Goal: Task Accomplishment & Management: Manage account settings

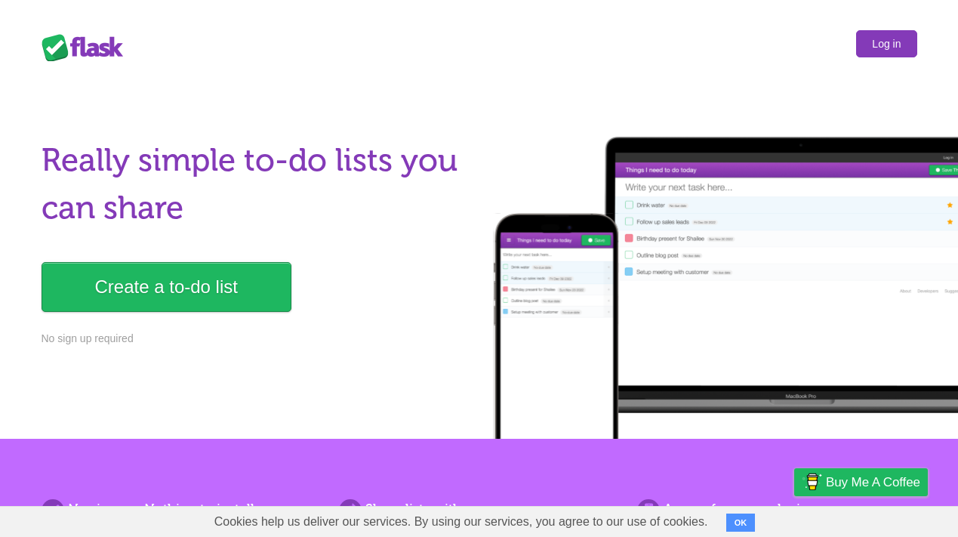
click at [886, 42] on link "Log in" at bounding box center [886, 43] width 60 height 27
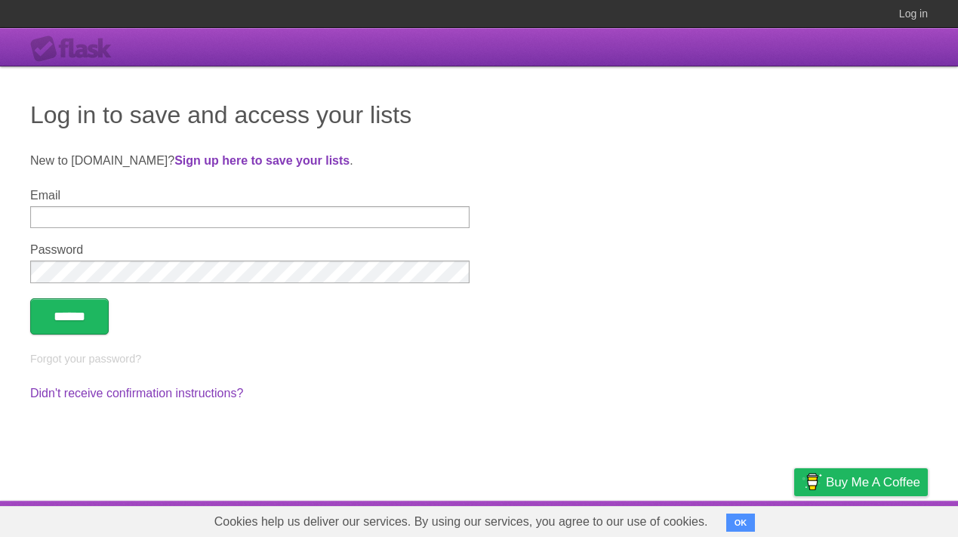
click at [127, 217] on input "Email" at bounding box center [249, 217] width 439 height 22
type input "**********"
click at [729, 523] on button "OK" at bounding box center [740, 522] width 29 height 18
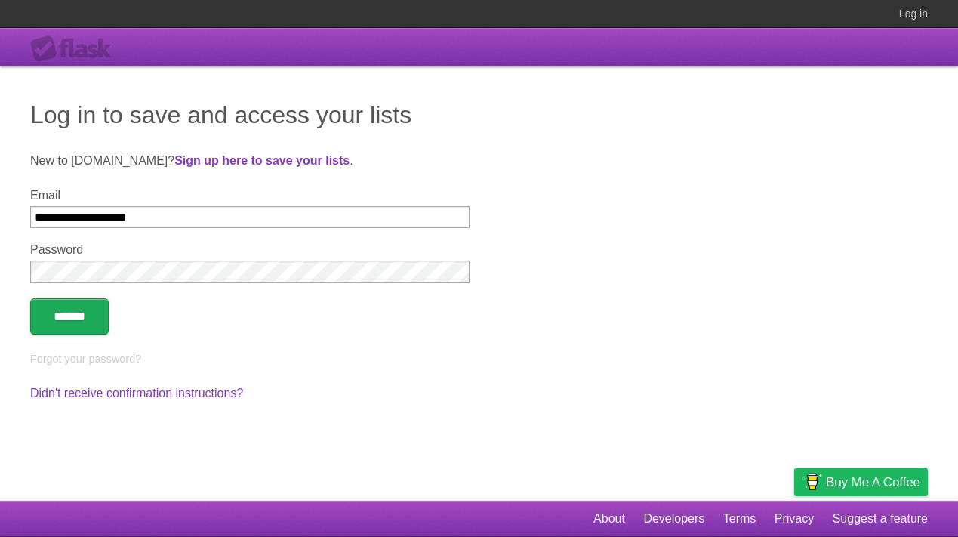
click at [91, 319] on input "******" at bounding box center [69, 316] width 78 height 36
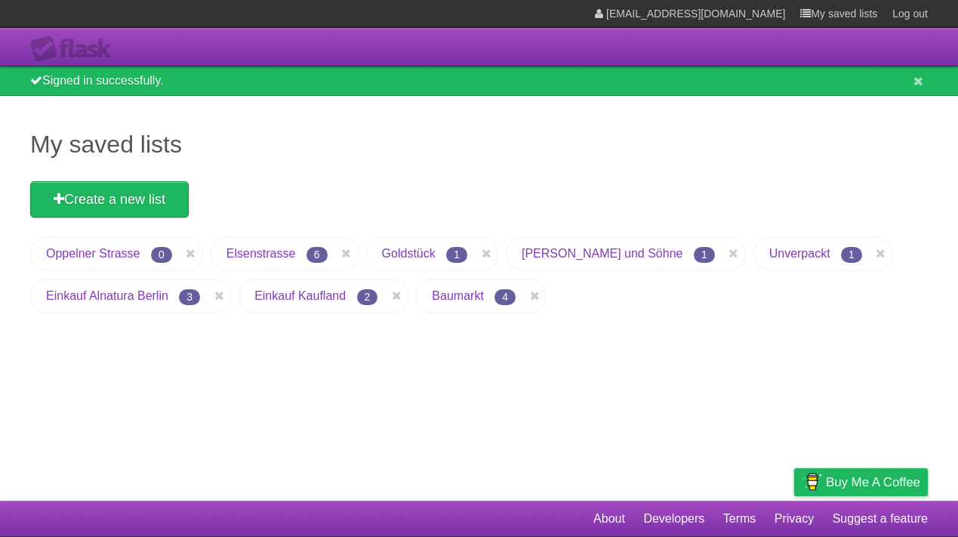
click at [110, 249] on link "Oppelner Strasse" at bounding box center [93, 253] width 94 height 13
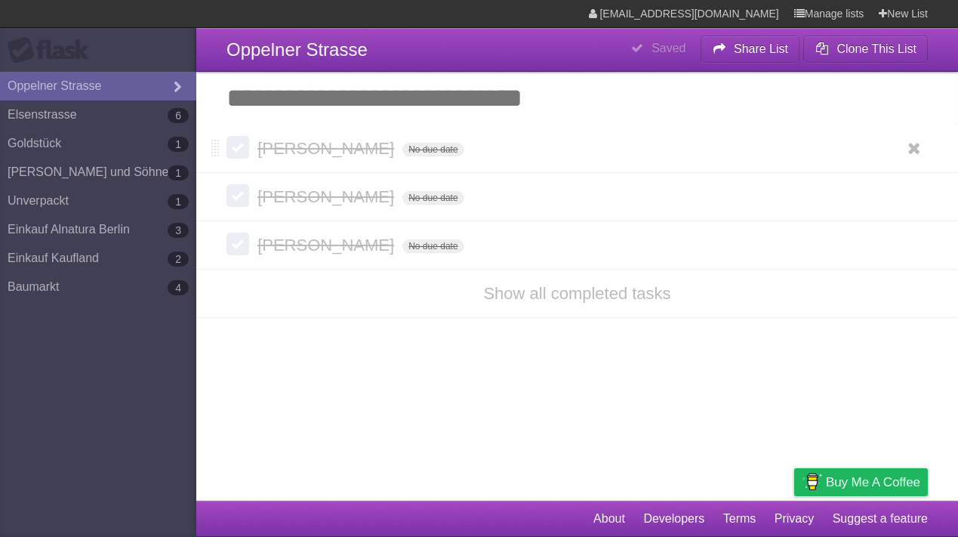
click at [238, 155] on label at bounding box center [237, 147] width 23 height 23
click at [235, 204] on label at bounding box center [237, 196] width 23 height 23
click at [238, 245] on label at bounding box center [237, 244] width 23 height 23
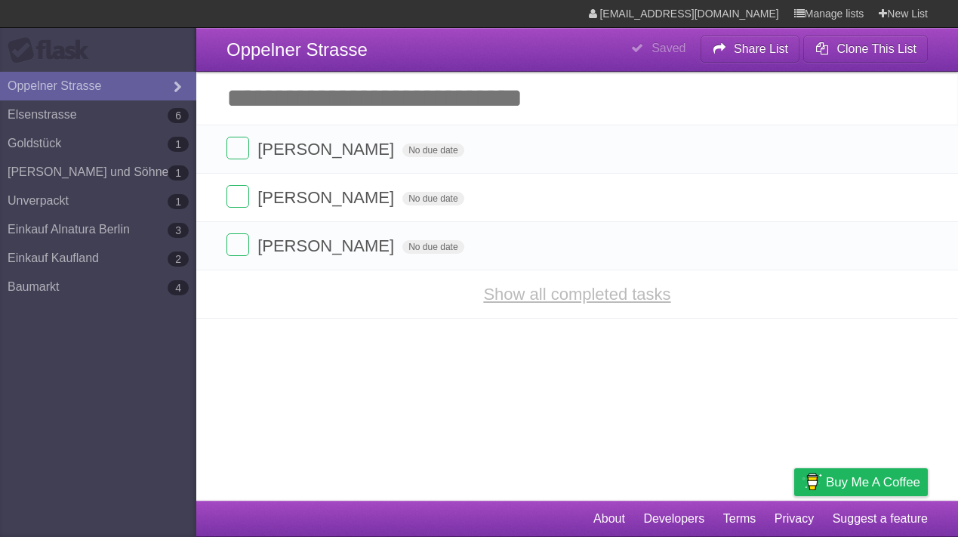
click at [572, 296] on link "Show all completed tasks" at bounding box center [576, 294] width 187 height 19
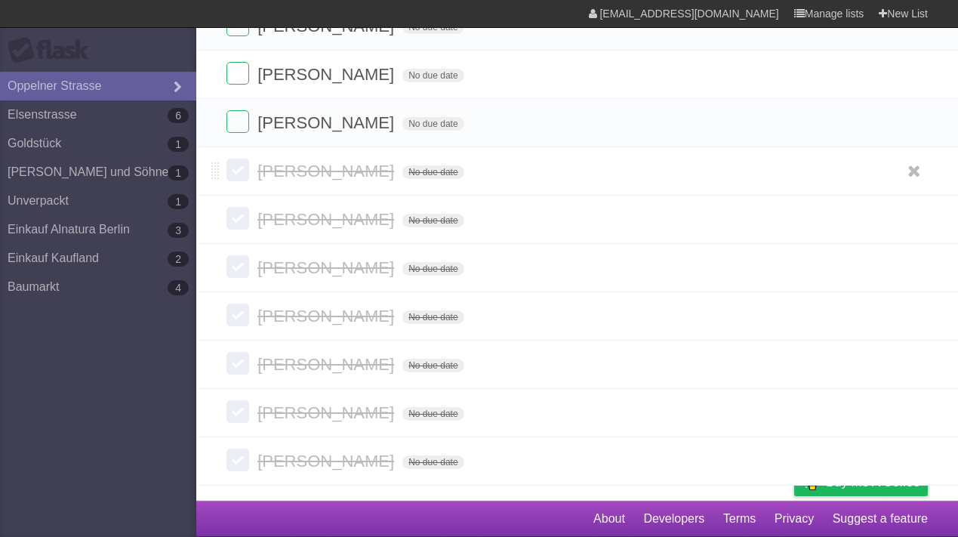
scroll to position [126, 0]
click at [239, 178] on label at bounding box center [237, 169] width 23 height 23
click at [238, 174] on label at bounding box center [237, 169] width 23 height 23
click at [237, 172] on label at bounding box center [237, 169] width 23 height 23
click at [232, 173] on label at bounding box center [237, 169] width 23 height 23
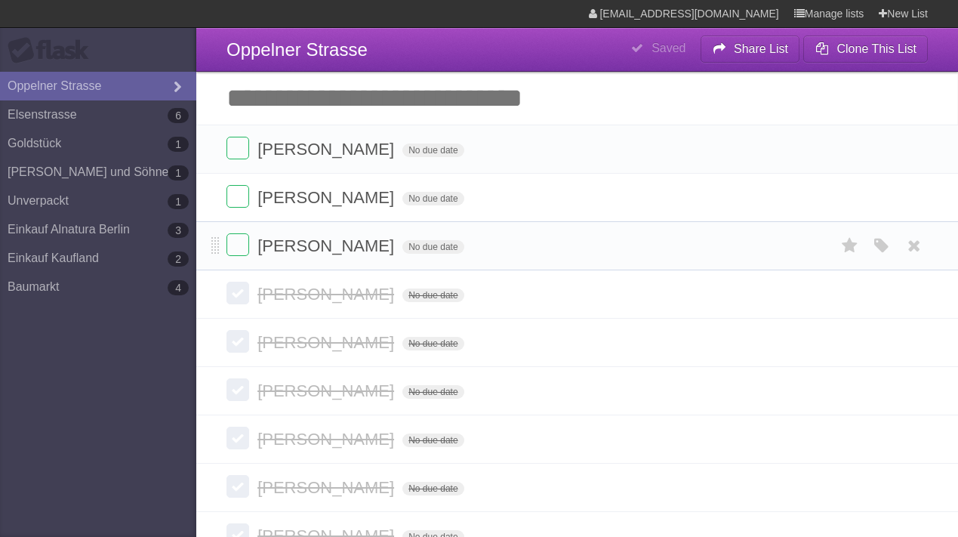
scroll to position [0, 0]
click at [241, 295] on label at bounding box center [237, 293] width 23 height 23
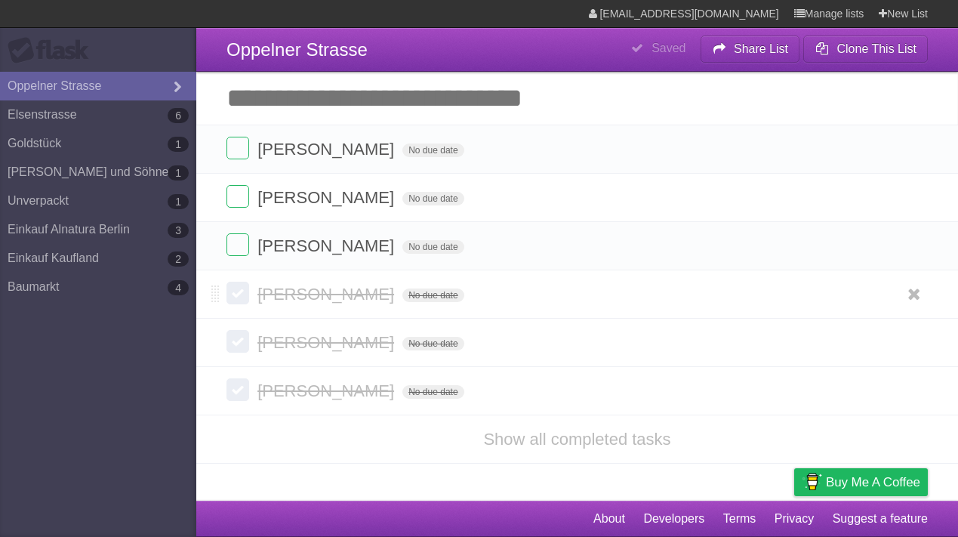
click at [229, 295] on label at bounding box center [237, 293] width 23 height 23
click at [239, 342] on label at bounding box center [237, 341] width 23 height 23
click at [232, 395] on label at bounding box center [237, 389] width 23 height 23
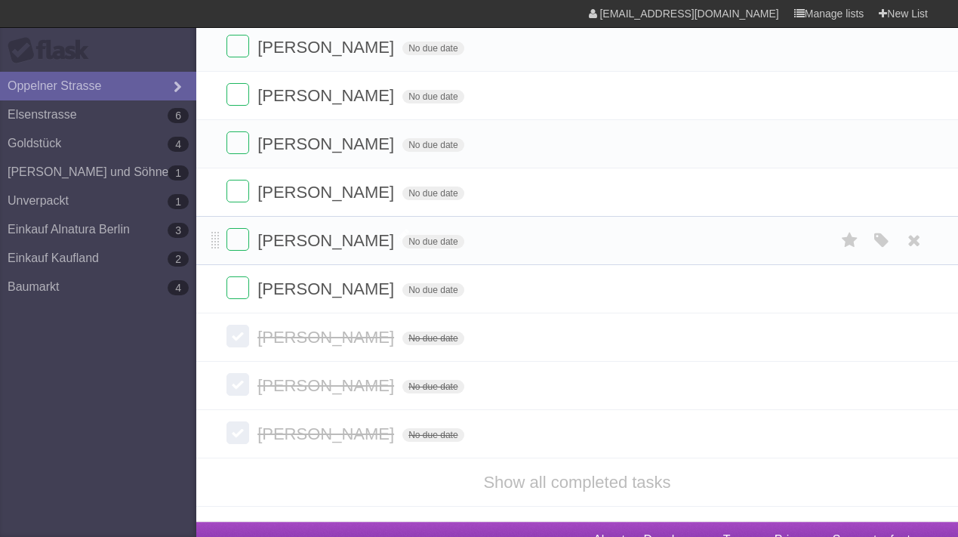
scroll to position [103, 0]
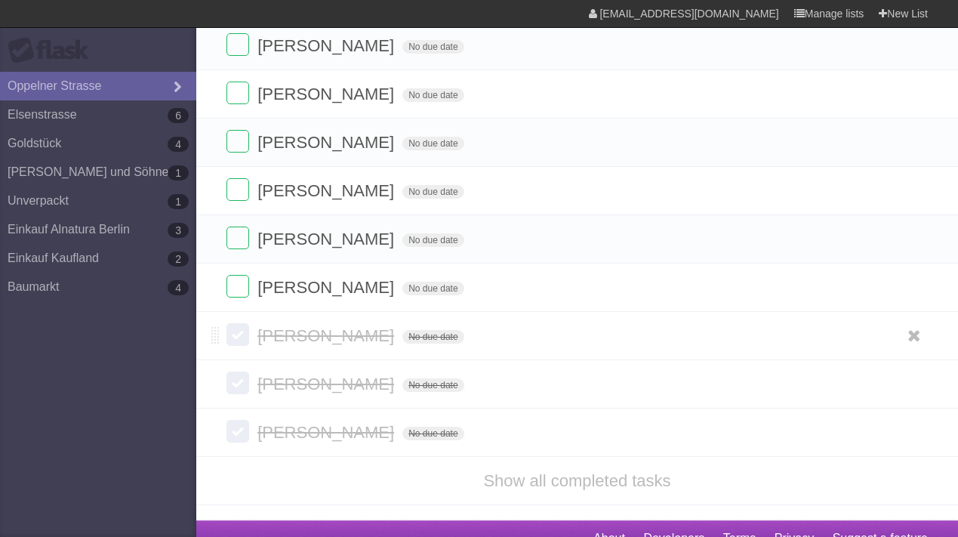
click at [232, 338] on label at bounding box center [237, 334] width 23 height 23
click at [238, 383] on label at bounding box center [237, 382] width 23 height 23
click at [238, 442] on label at bounding box center [237, 431] width 23 height 23
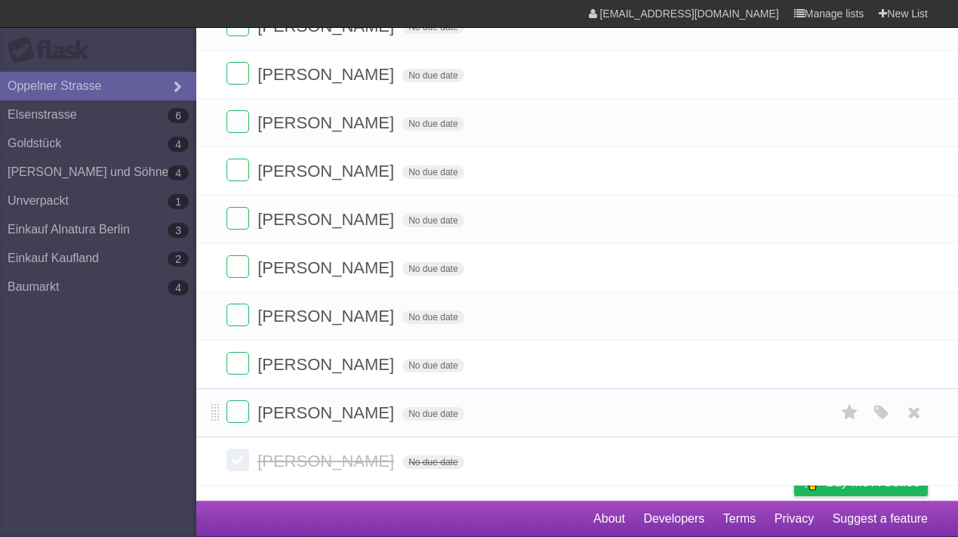
scroll to position [126, 0]
click at [237, 463] on label at bounding box center [237, 459] width 23 height 23
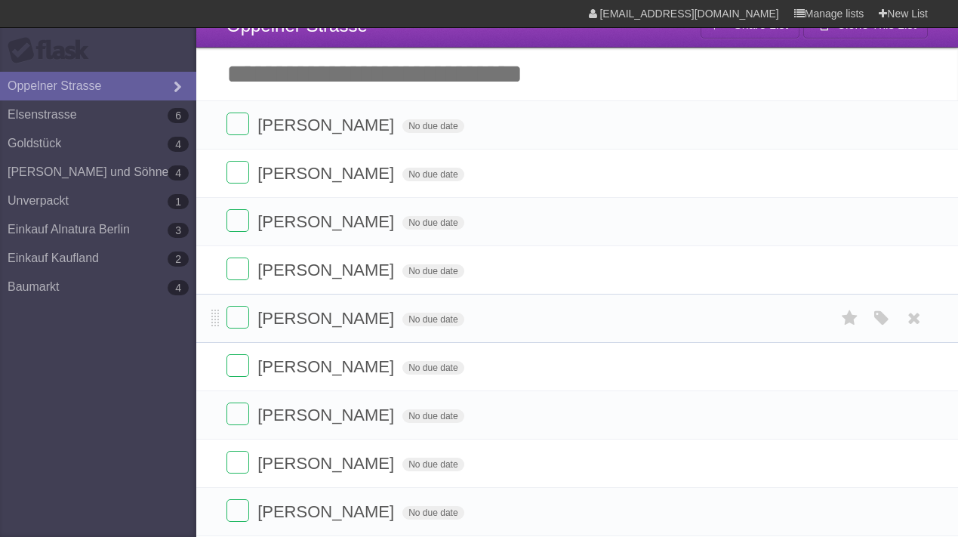
scroll to position [20, 0]
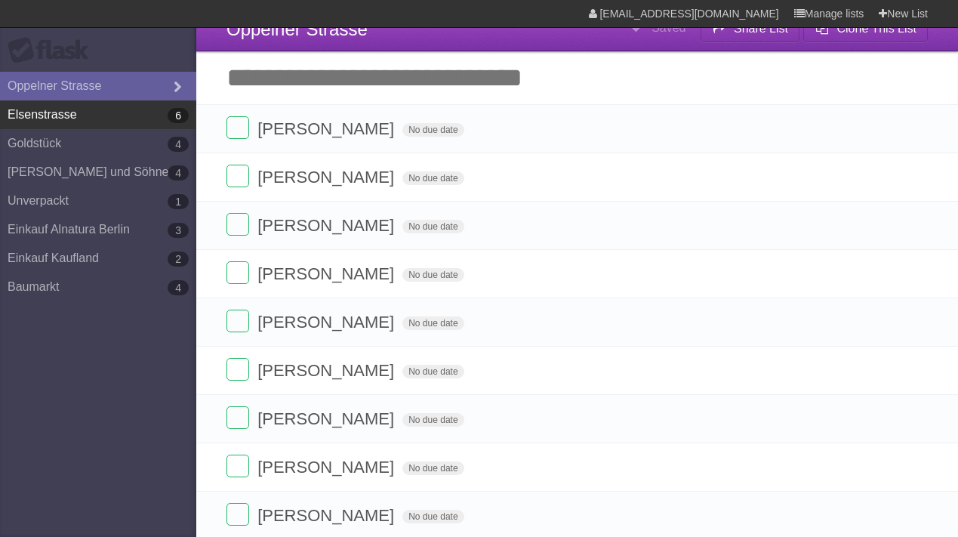
click at [60, 116] on link "Elsenstrasse 6" at bounding box center [98, 114] width 196 height 29
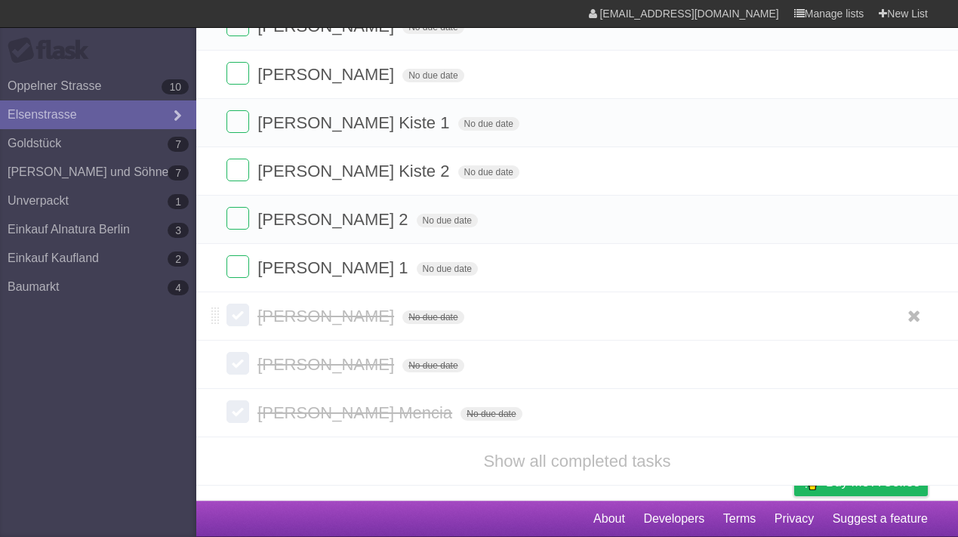
scroll to position [126, 0]
click at [235, 317] on label at bounding box center [237, 314] width 23 height 23
click at [236, 363] on label at bounding box center [237, 363] width 23 height 23
click at [235, 407] on label at bounding box center [237, 411] width 23 height 23
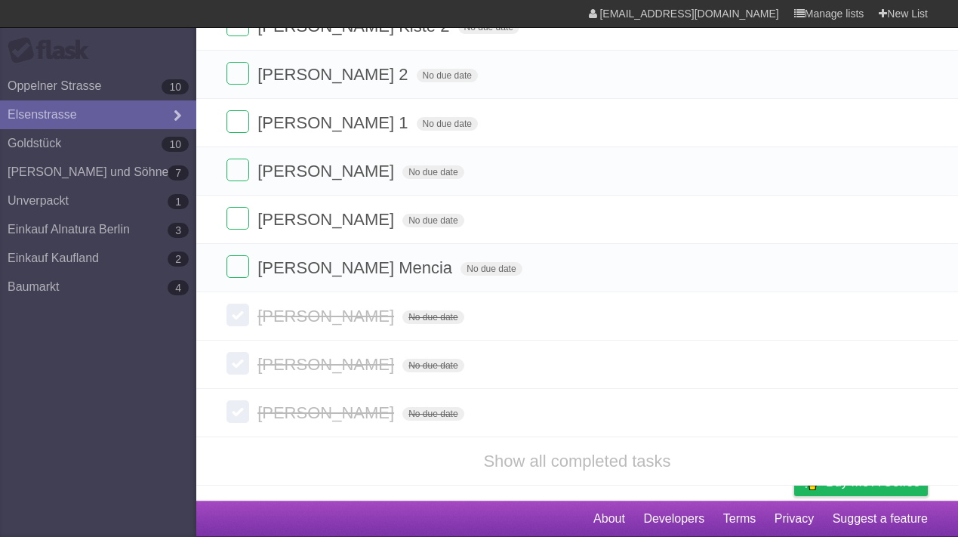
scroll to position [271, 0]
click at [242, 318] on label at bounding box center [237, 314] width 23 height 23
click at [239, 364] on label at bounding box center [237, 363] width 23 height 23
click at [244, 411] on label at bounding box center [237, 411] width 23 height 23
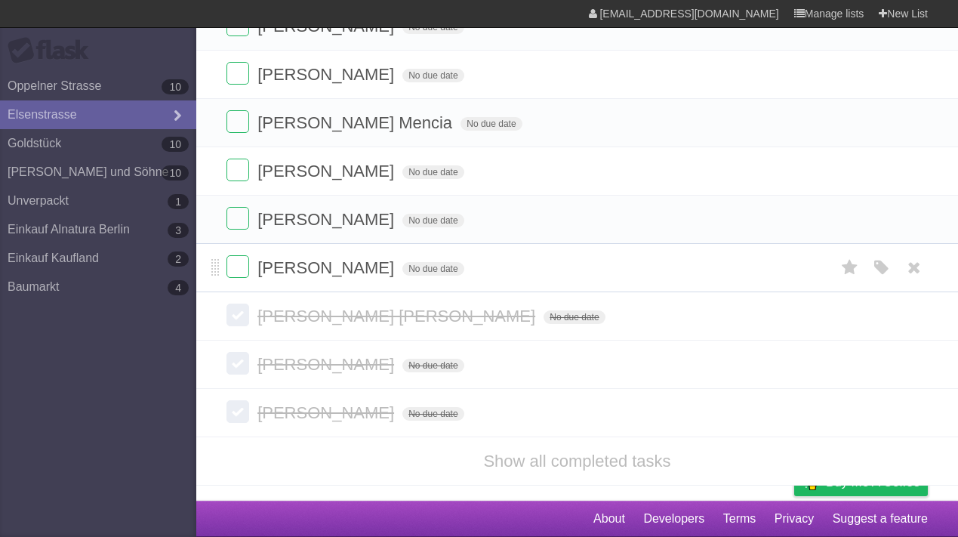
scroll to position [416, 0]
click at [237, 321] on label at bounding box center [237, 314] width 23 height 23
click at [235, 363] on label at bounding box center [237, 363] width 23 height 23
click at [244, 412] on label at bounding box center [237, 411] width 23 height 23
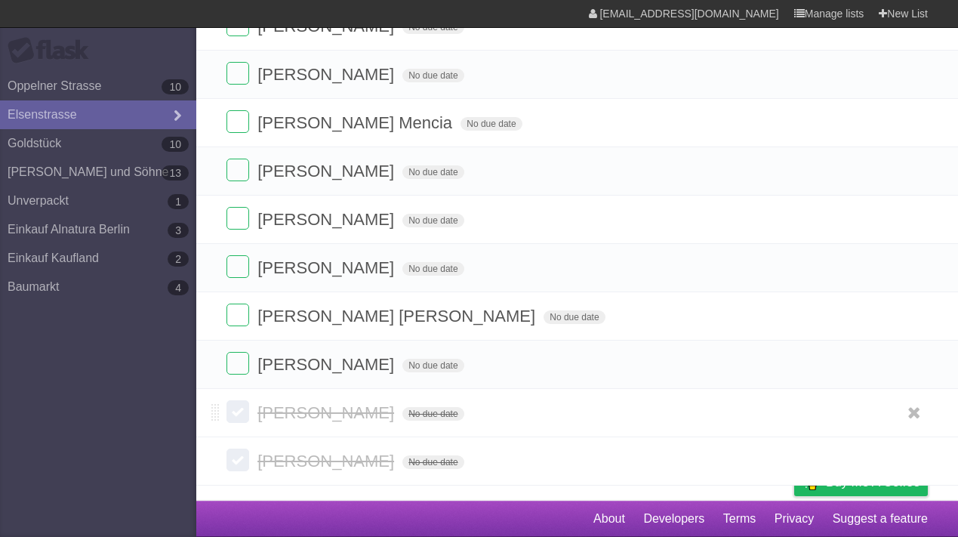
scroll to position [464, 0]
click at [232, 412] on label at bounding box center [237, 411] width 23 height 23
click at [233, 461] on label at bounding box center [237, 459] width 23 height 23
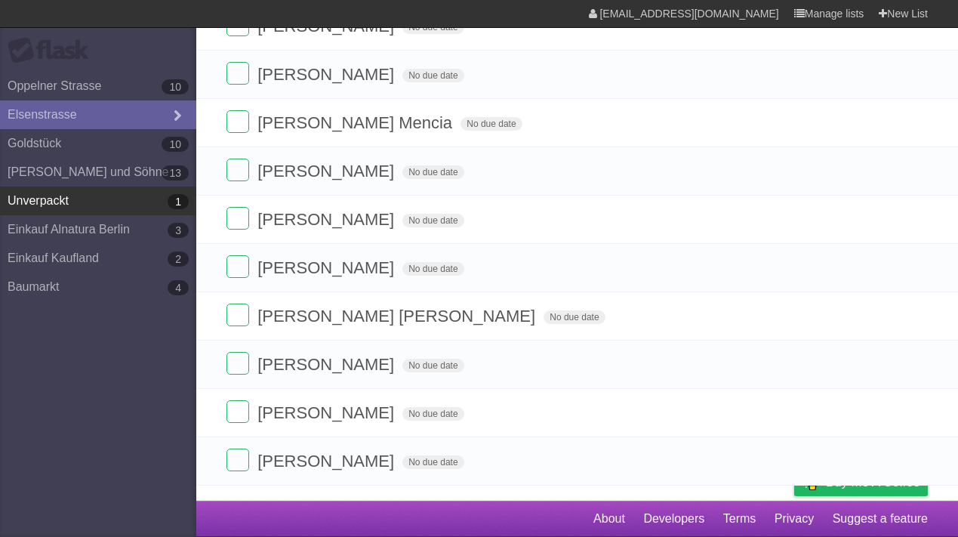
click at [82, 202] on link "Unverpackt 1" at bounding box center [98, 200] width 196 height 29
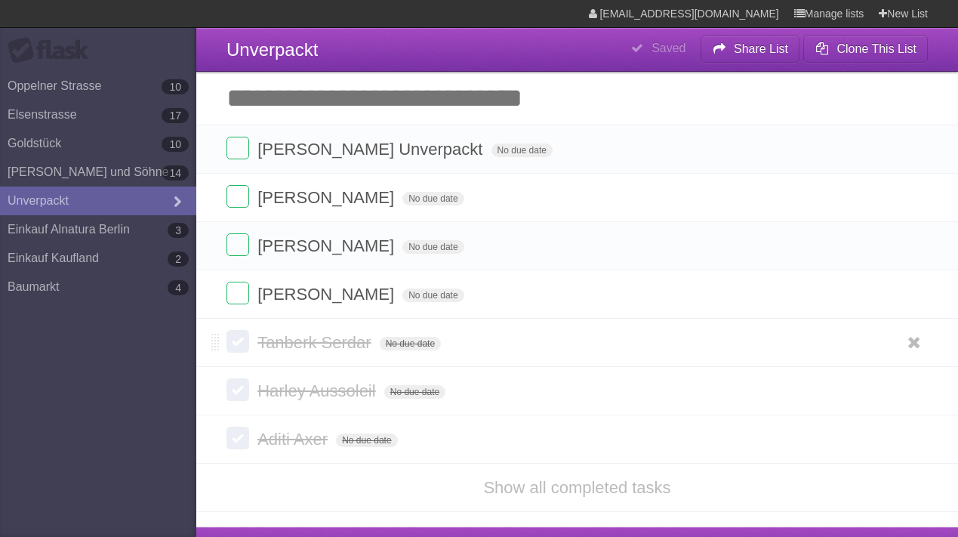
click at [235, 342] on label at bounding box center [237, 341] width 23 height 23
click at [238, 388] on label at bounding box center [237, 389] width 23 height 23
click at [238, 442] on label at bounding box center [237, 437] width 23 height 23
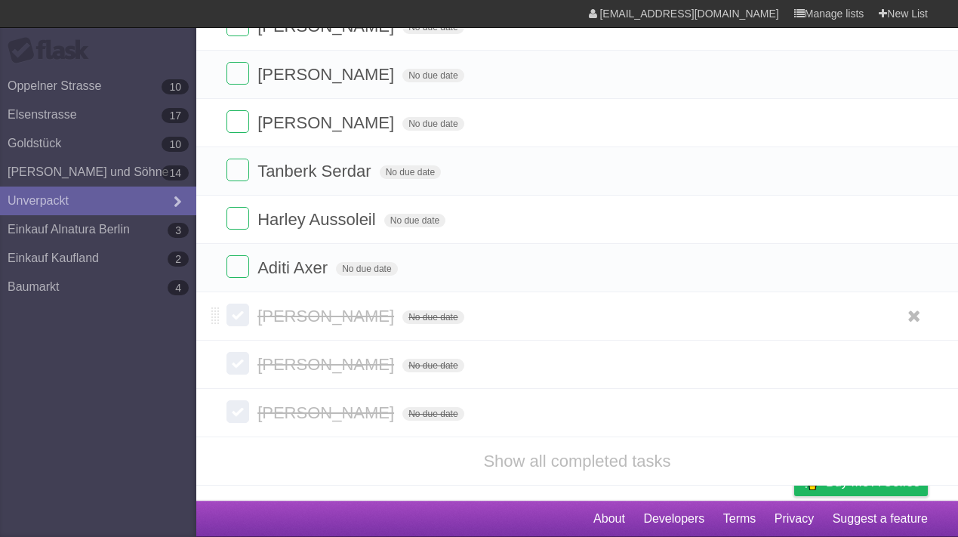
scroll to position [174, 0]
click at [239, 318] on label at bounding box center [237, 314] width 23 height 23
click at [239, 362] on label at bounding box center [237, 363] width 23 height 23
click at [242, 418] on label at bounding box center [237, 411] width 23 height 23
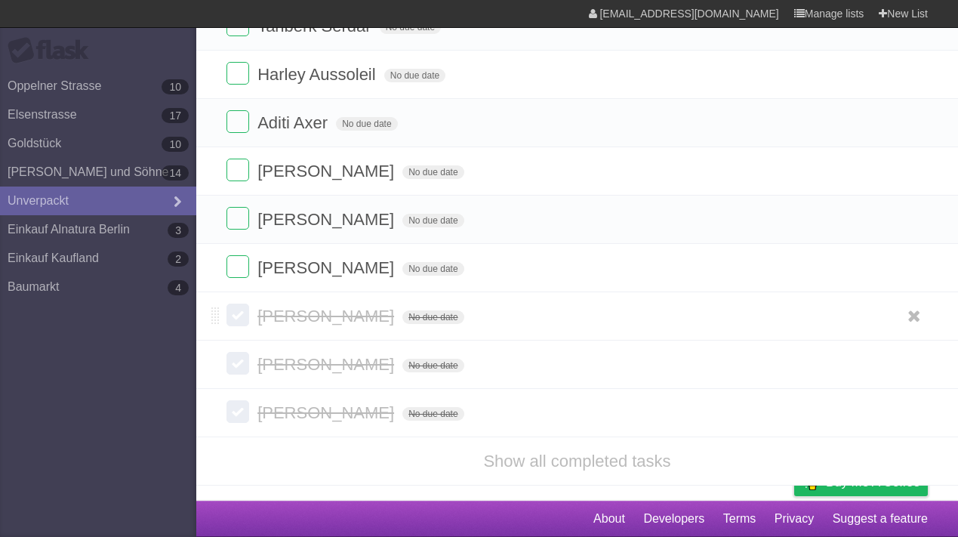
scroll to position [319, 0]
click at [241, 320] on label at bounding box center [237, 314] width 23 height 23
click at [234, 360] on label at bounding box center [237, 363] width 23 height 23
click at [239, 410] on label at bounding box center [237, 411] width 23 height 23
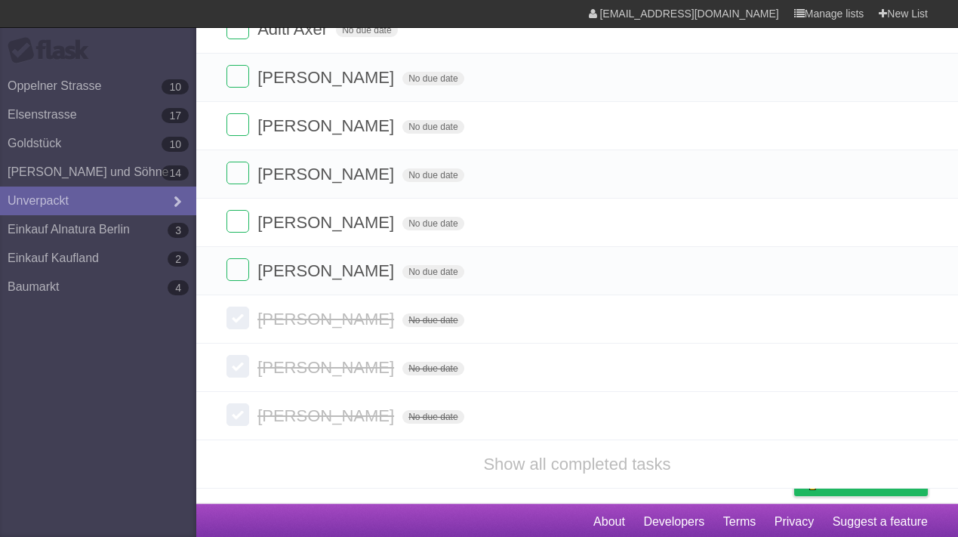
scroll to position [457, 0]
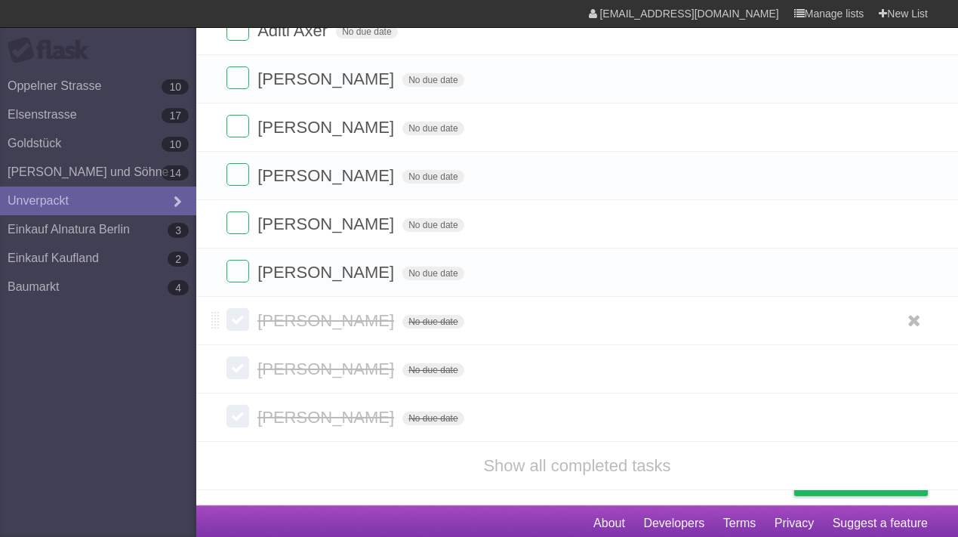
click at [243, 325] on label at bounding box center [237, 319] width 23 height 23
click at [235, 370] on label at bounding box center [237, 367] width 23 height 23
click at [238, 420] on label at bounding box center [237, 416] width 23 height 23
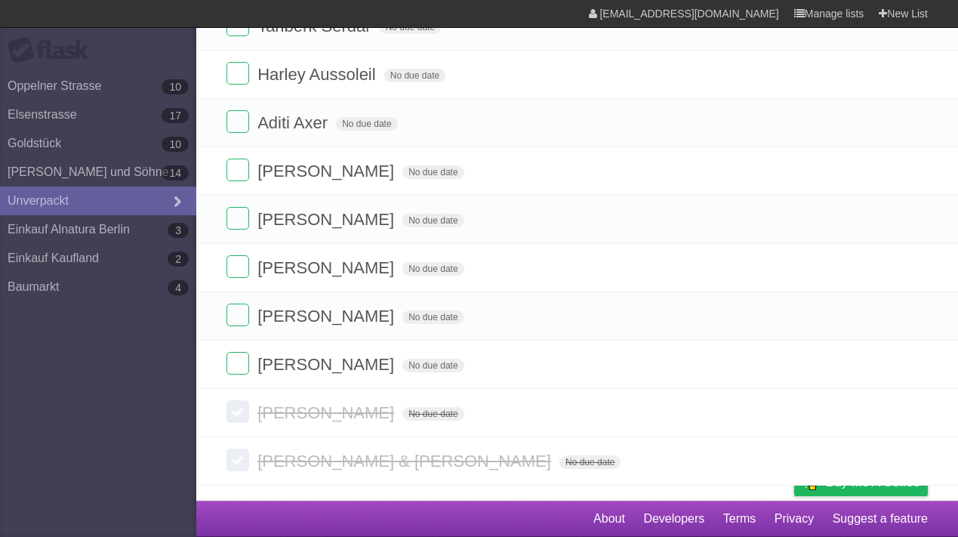
scroll to position [512, 0]
click at [239, 414] on label at bounding box center [237, 411] width 23 height 23
click at [238, 463] on label at bounding box center [237, 459] width 23 height 23
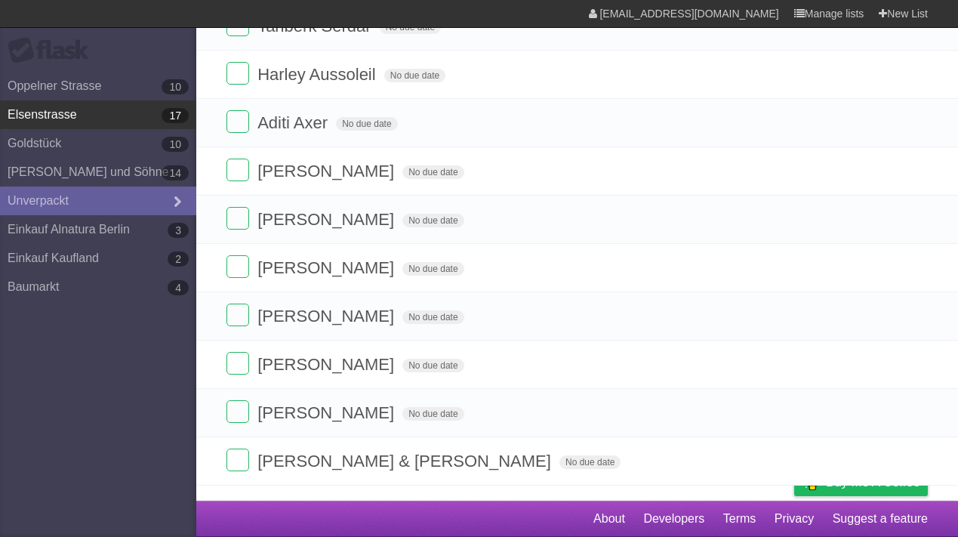
click at [55, 118] on link "[STREET_ADDRESS]" at bounding box center [98, 114] width 196 height 29
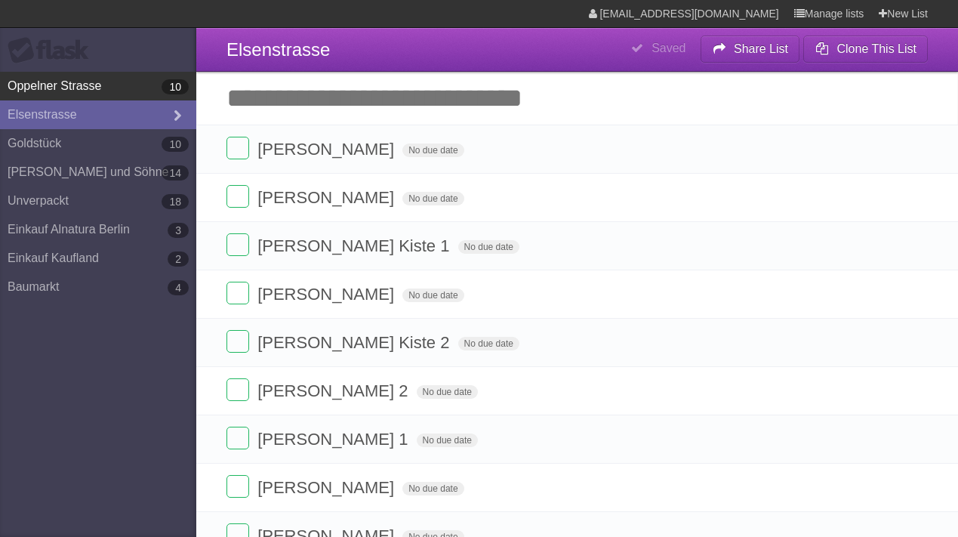
click at [85, 88] on link "[STREET_ADDRESS]" at bounding box center [98, 86] width 196 height 29
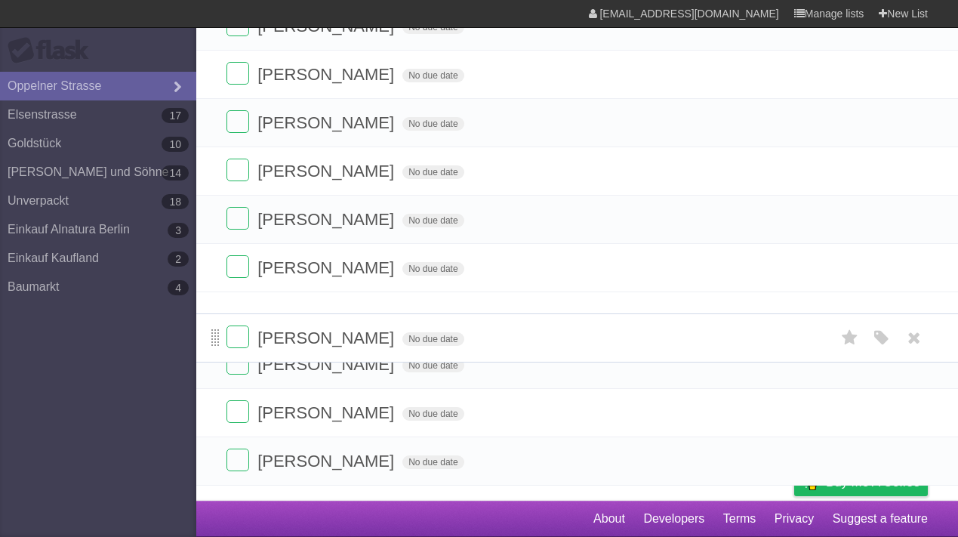
scroll to position [78, 0]
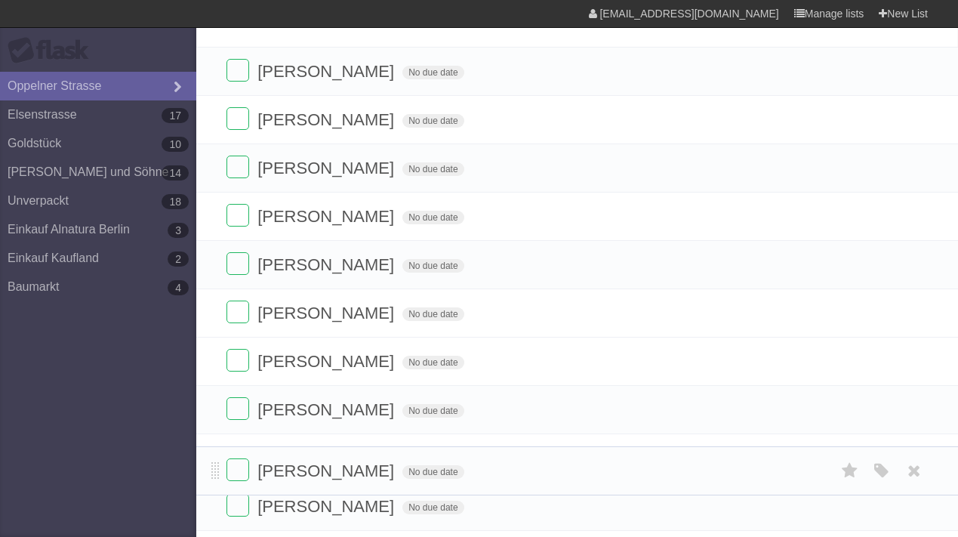
drag, startPoint x: 212, startPoint y: 310, endPoint x: 220, endPoint y: 465, distance: 154.9
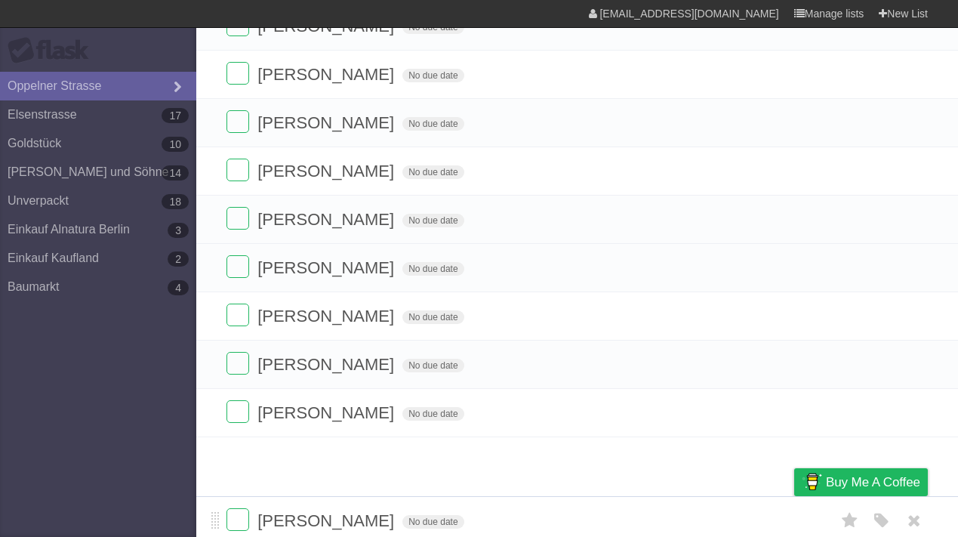
scroll to position [126, 0]
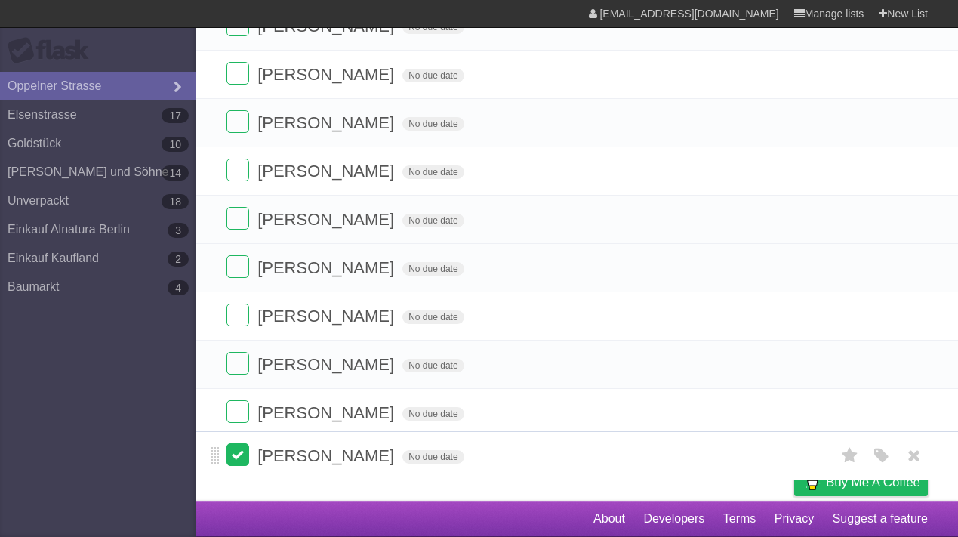
drag, startPoint x: 213, startPoint y: 318, endPoint x: 237, endPoint y: 455, distance: 138.7
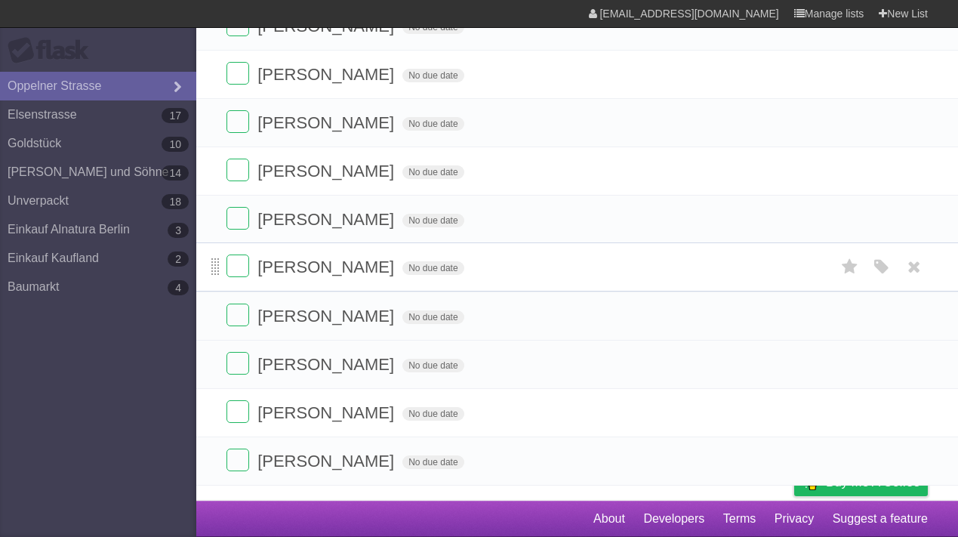
scroll to position [78, 0]
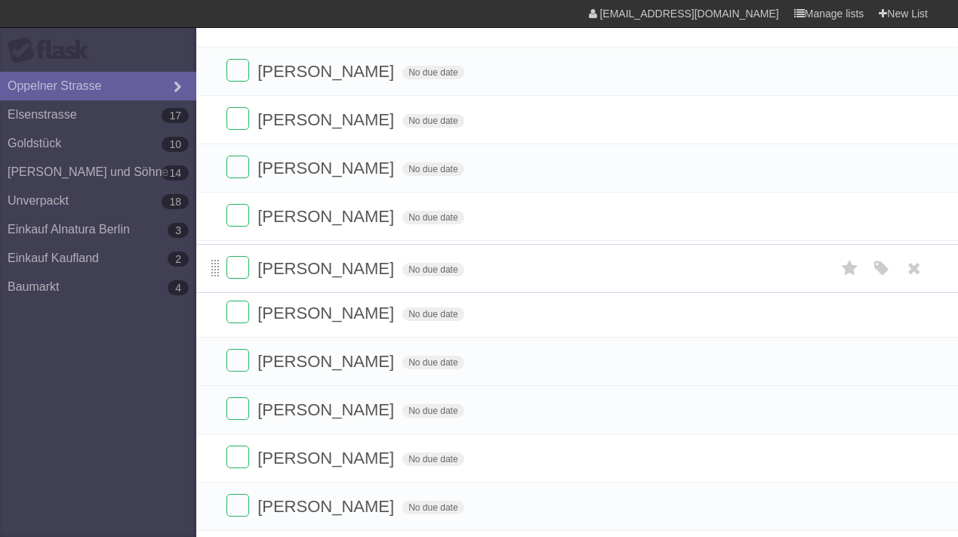
drag, startPoint x: 213, startPoint y: 315, endPoint x: 214, endPoint y: 268, distance: 46.8
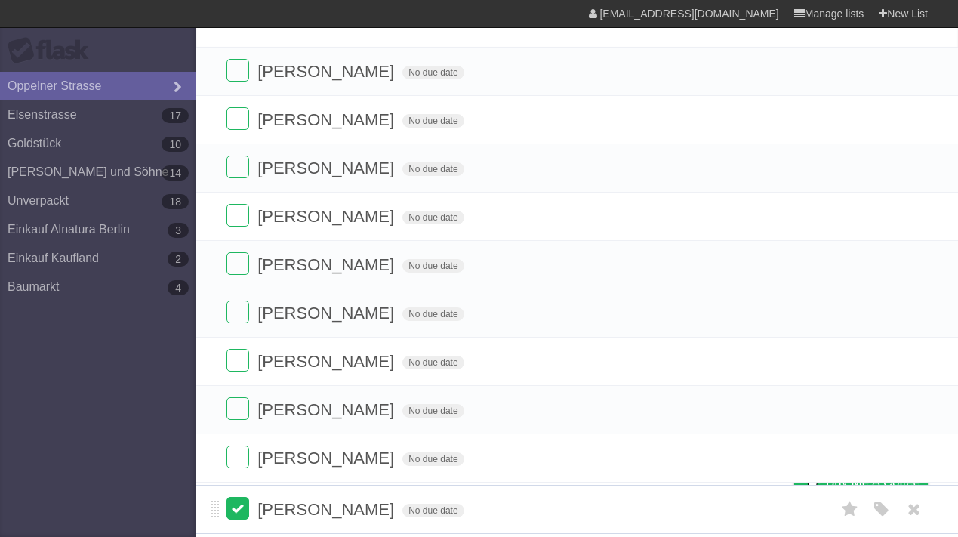
drag, startPoint x: 213, startPoint y: 272, endPoint x: 241, endPoint y: 513, distance: 243.1
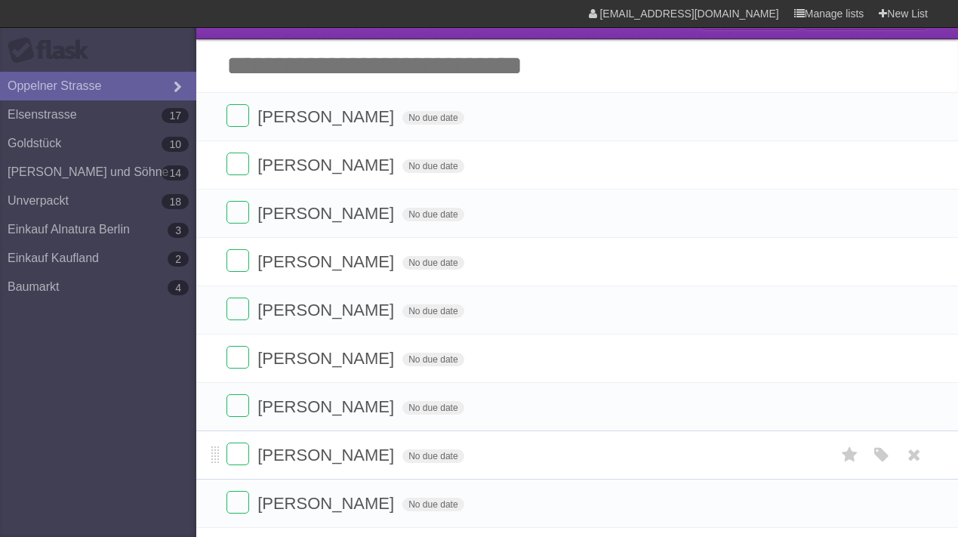
scroll to position [17, 0]
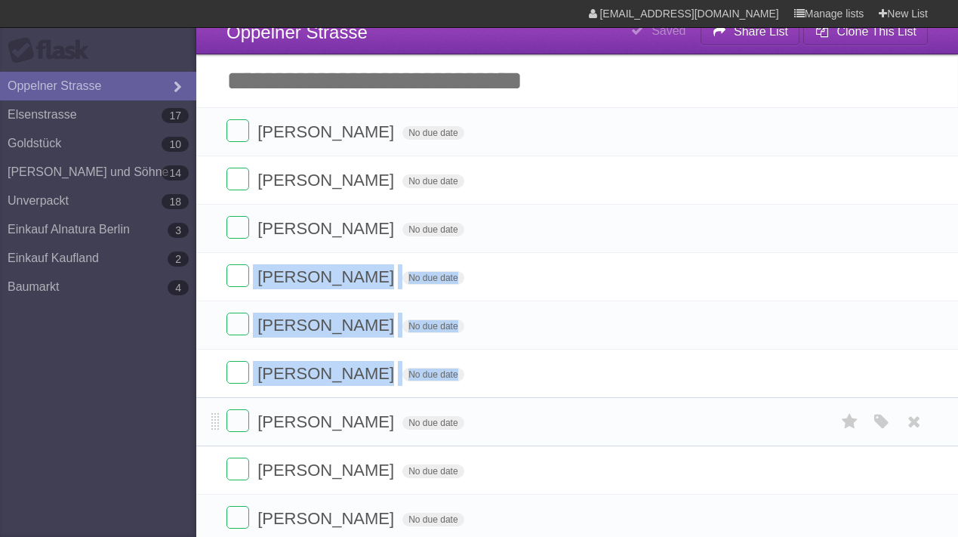
drag, startPoint x: 210, startPoint y: 280, endPoint x: 217, endPoint y: 420, distance: 139.8
click at [217, 420] on ul "[PERSON_NAME] No due date White Red Blue Green Purple Orange [PERSON_NAME] No d…" at bounding box center [576, 349] width 761 height 484
click at [212, 280] on span at bounding box center [215, 277] width 8 height 18
drag, startPoint x: 212, startPoint y: 280, endPoint x: 224, endPoint y: 374, distance: 94.4
click at [589, 289] on form "[PERSON_NAME] No due date White Red Blue Green Purple Orange" at bounding box center [576, 276] width 701 height 25
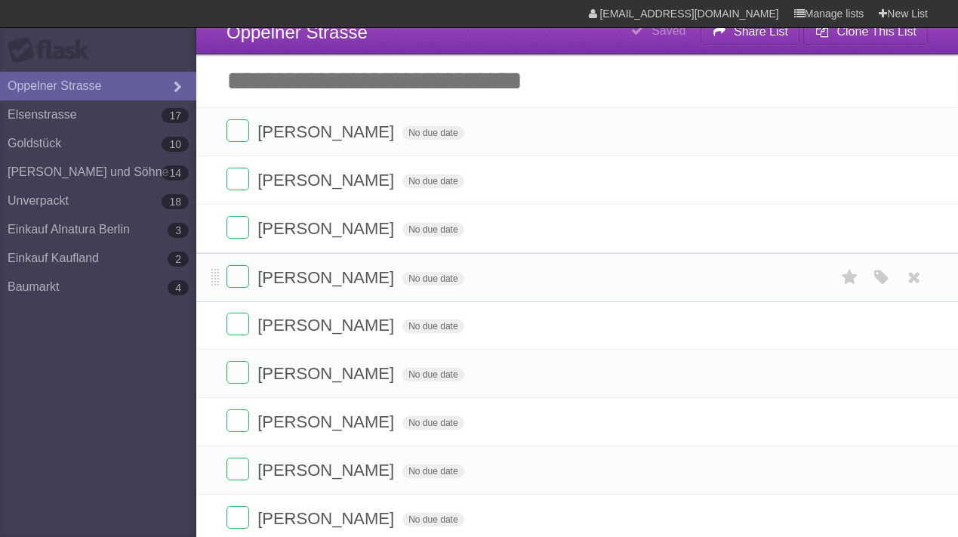
drag, startPoint x: 213, startPoint y: 236, endPoint x: 207, endPoint y: 282, distance: 46.4
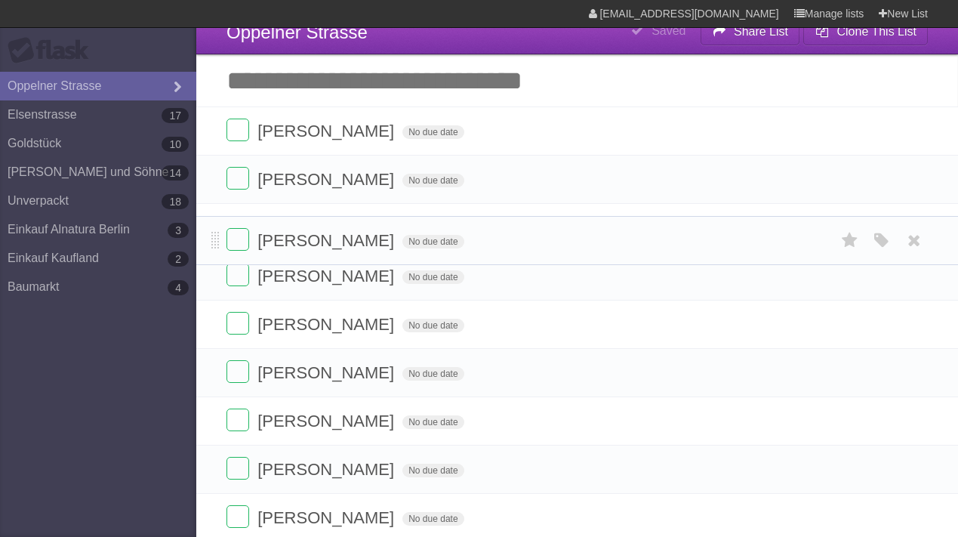
drag, startPoint x: 214, startPoint y: 138, endPoint x: 200, endPoint y: 242, distance: 105.0
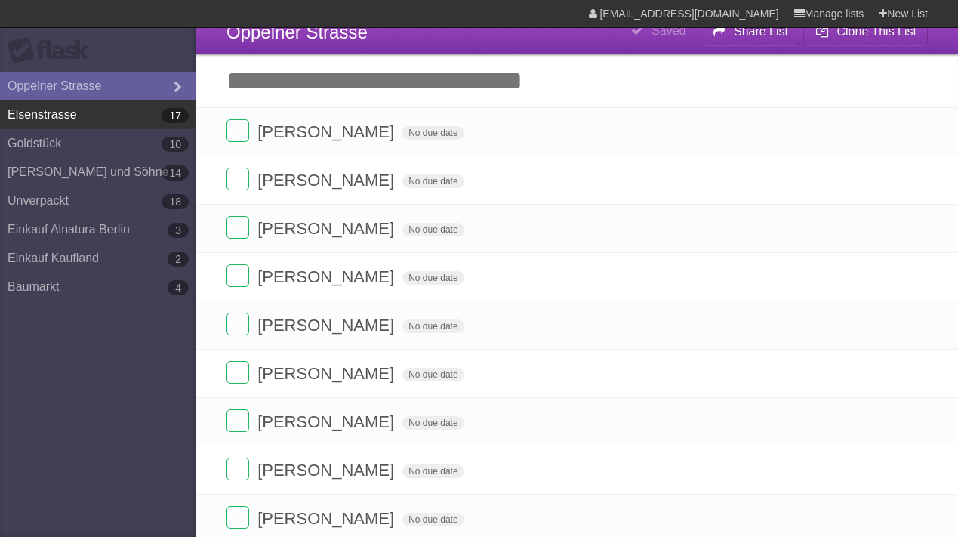
click at [71, 115] on link "[STREET_ADDRESS]" at bounding box center [98, 114] width 196 height 29
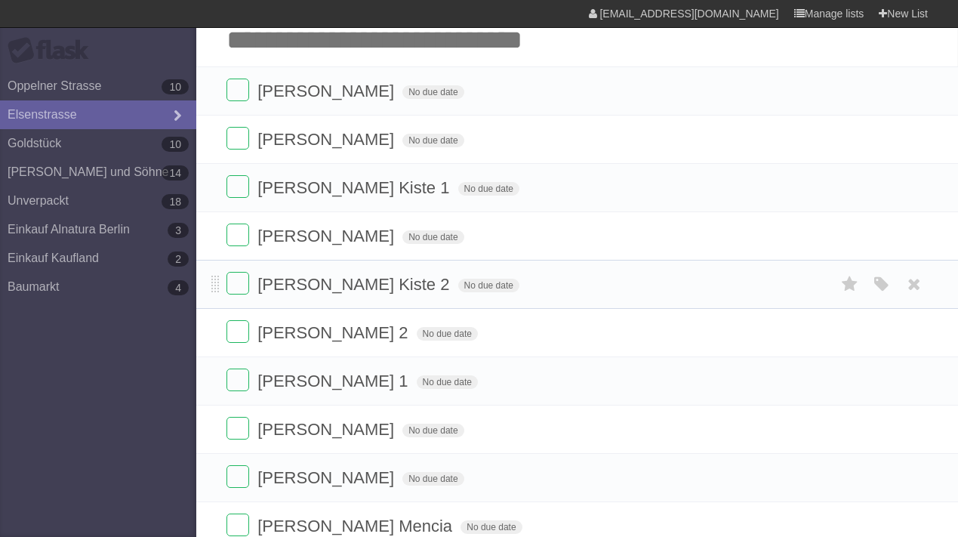
scroll to position [59, 0]
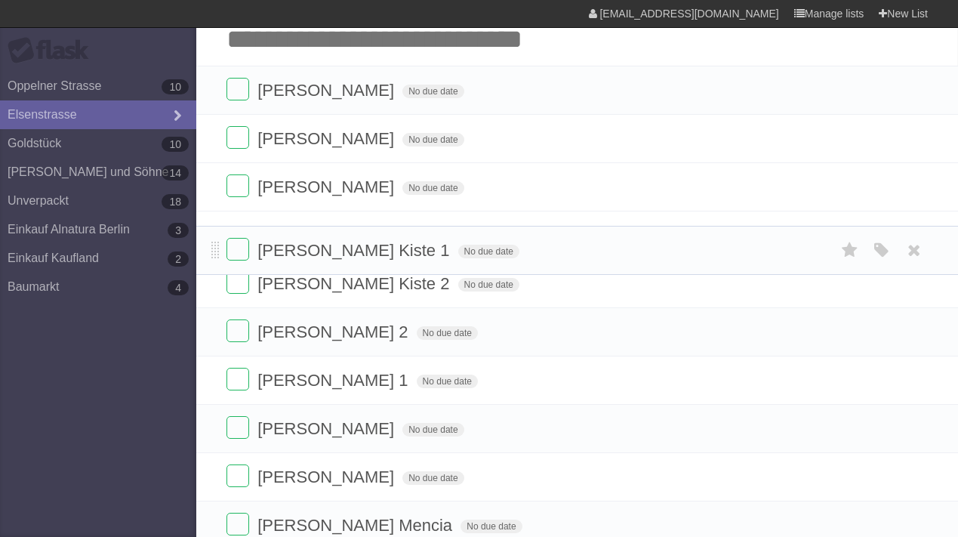
drag, startPoint x: 214, startPoint y: 192, endPoint x: 206, endPoint y: 251, distance: 59.4
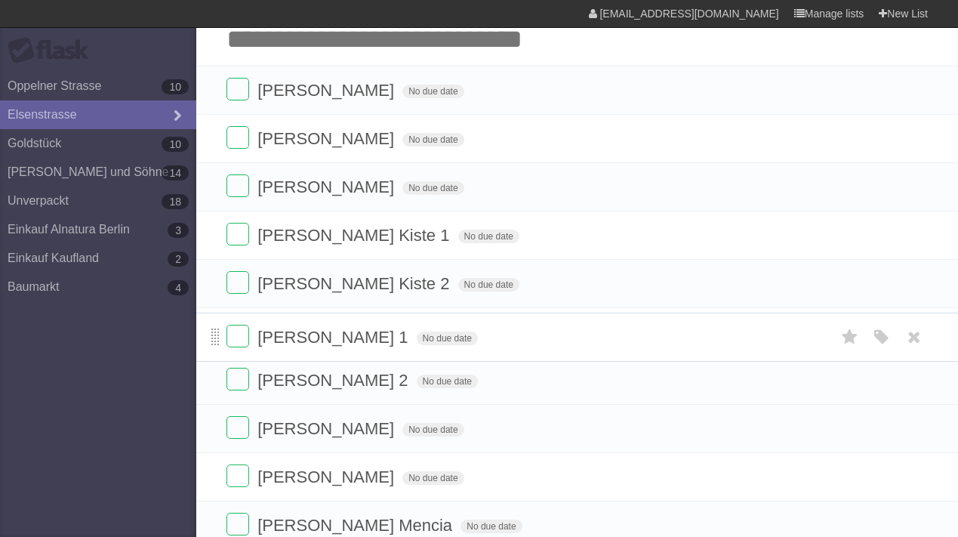
drag, startPoint x: 214, startPoint y: 380, endPoint x: 219, endPoint y: 334, distance: 46.3
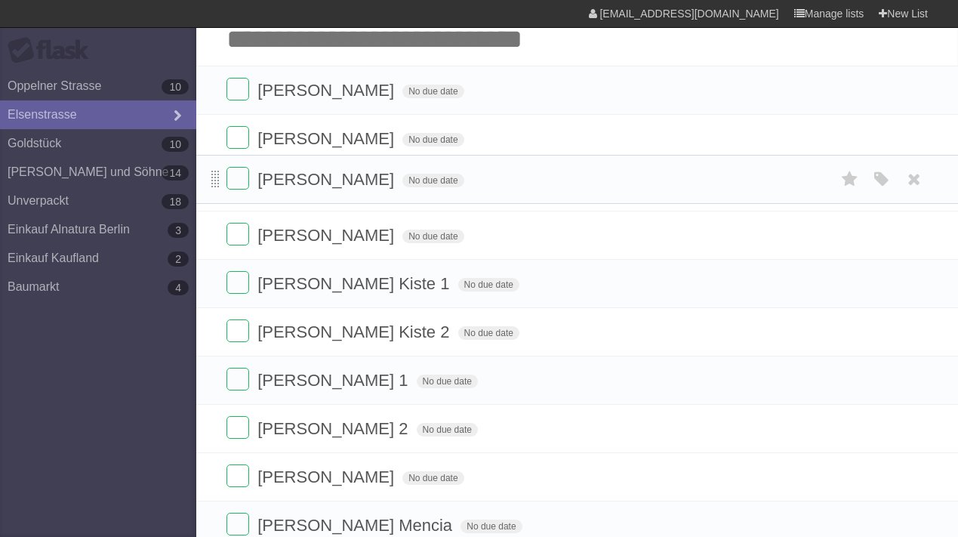
drag, startPoint x: 214, startPoint y: 429, endPoint x: 219, endPoint y: 178, distance: 251.4
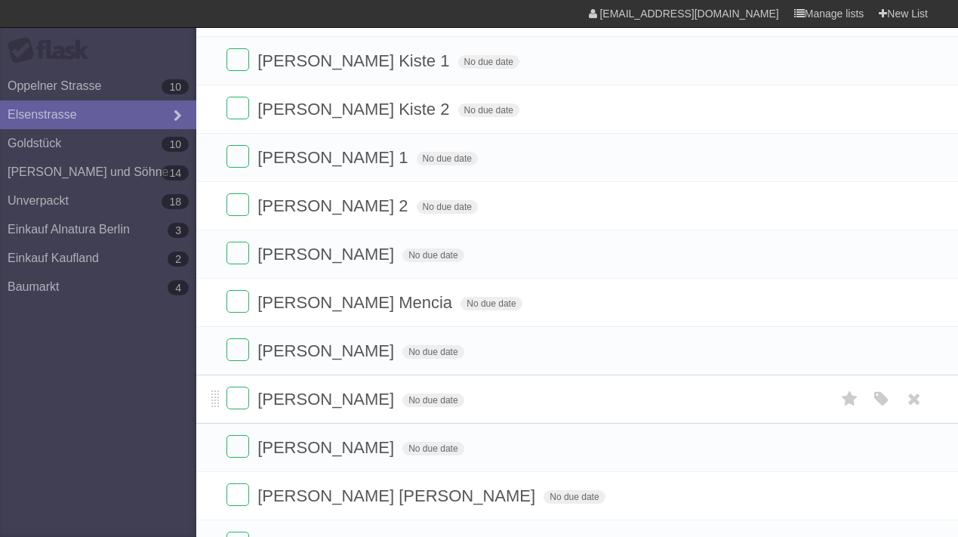
scroll to position [368, 0]
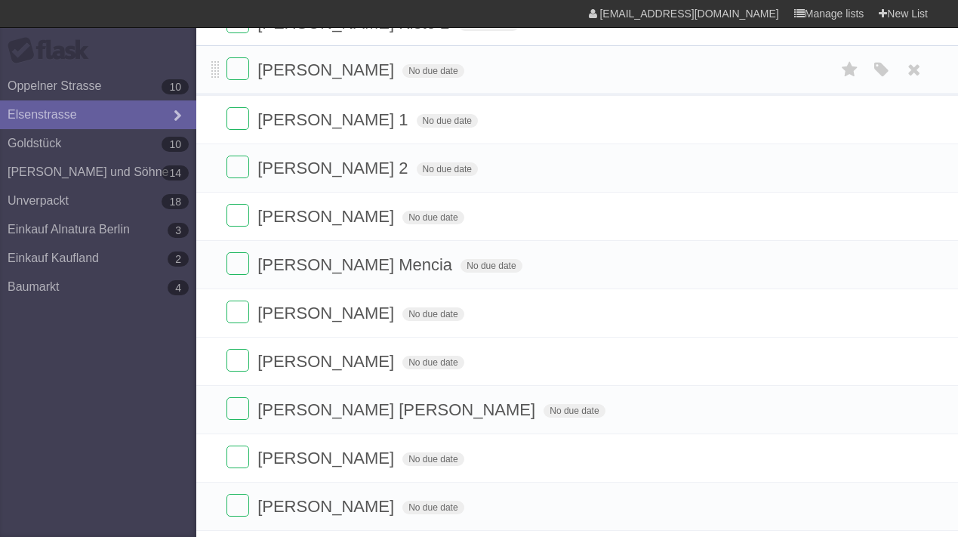
drag, startPoint x: 214, startPoint y: 320, endPoint x: 204, endPoint y: 74, distance: 246.3
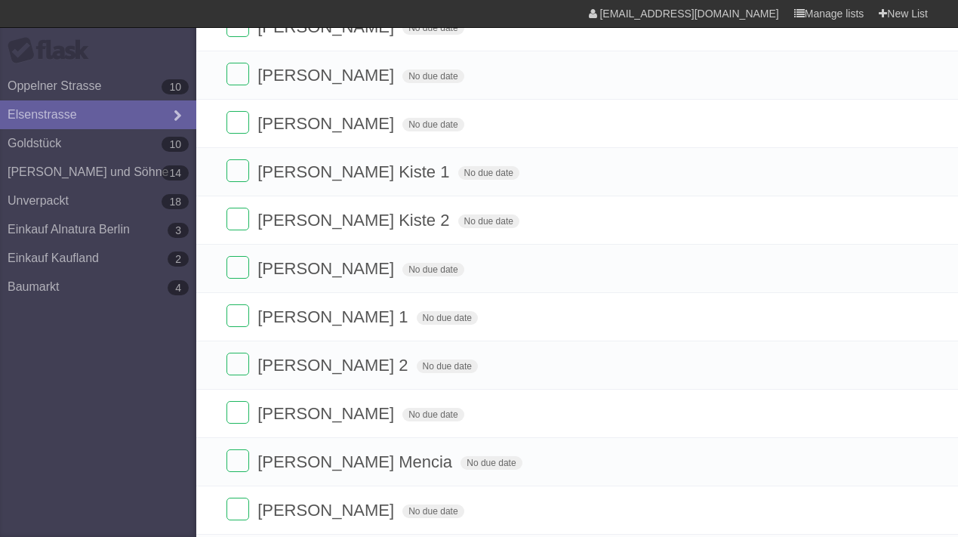
scroll to position [168, 0]
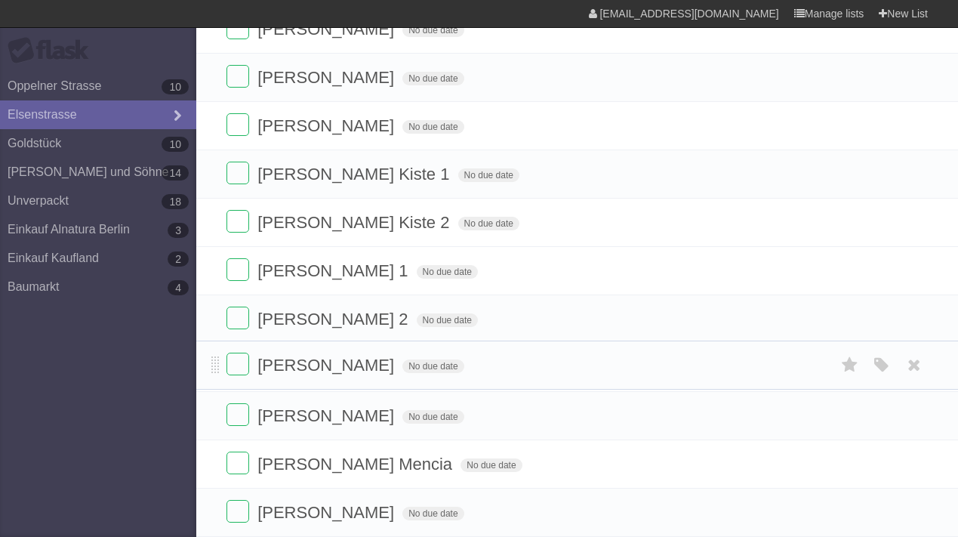
drag, startPoint x: 213, startPoint y: 275, endPoint x: 205, endPoint y: 367, distance: 91.7
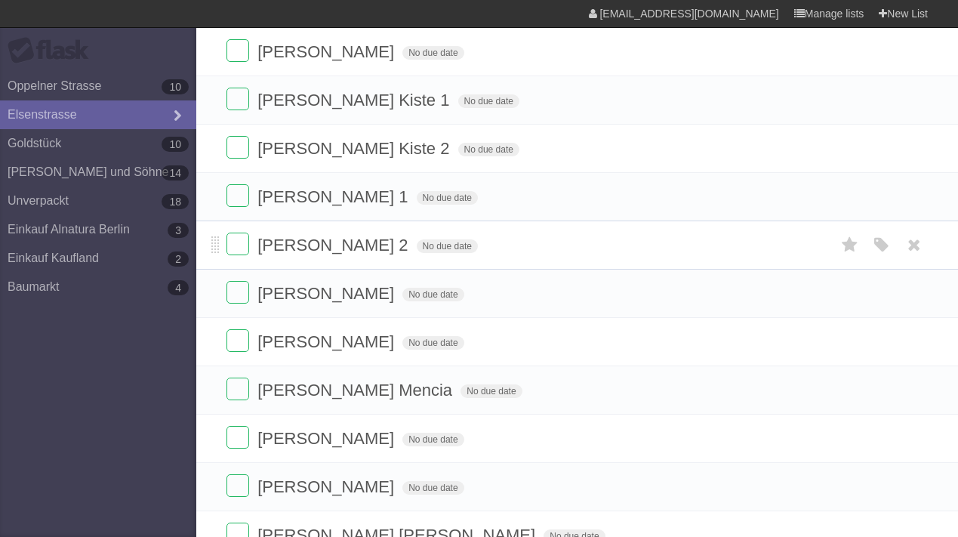
scroll to position [296, 0]
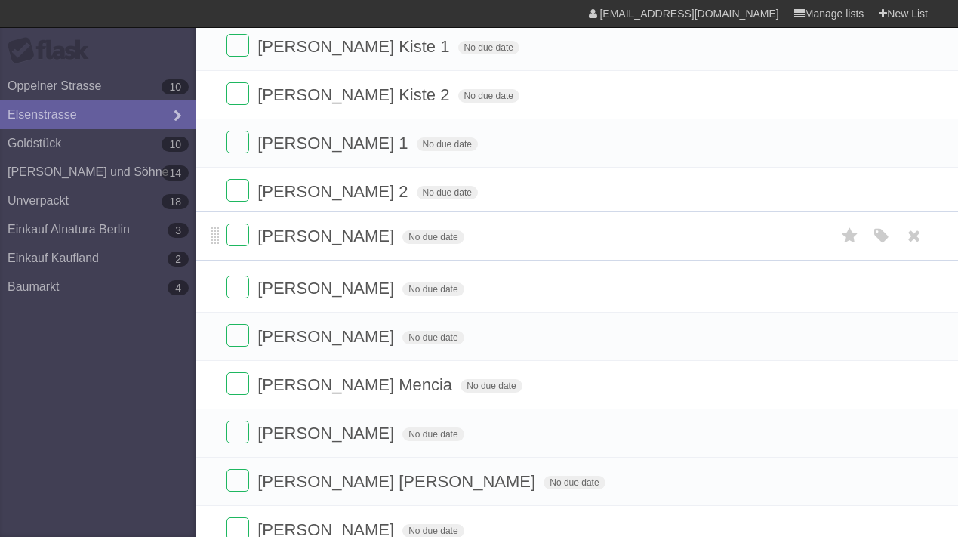
drag, startPoint x: 214, startPoint y: 434, endPoint x: 206, endPoint y: 235, distance: 199.4
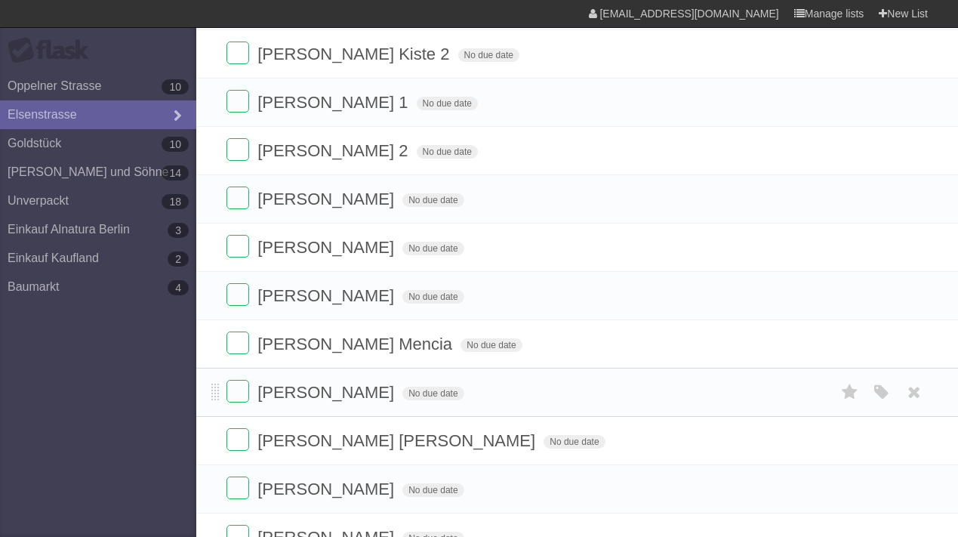
scroll to position [337, 0]
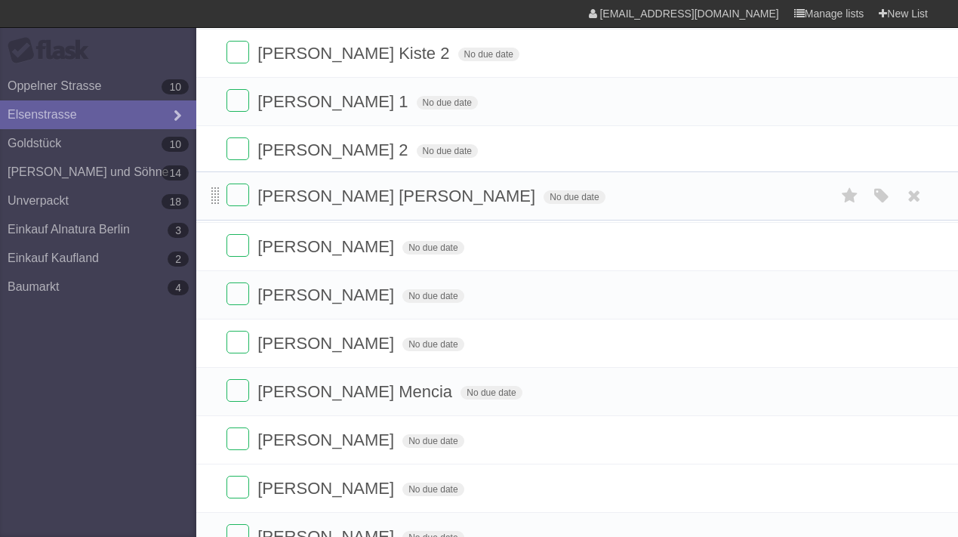
drag, startPoint x: 213, startPoint y: 438, endPoint x: 214, endPoint y: 192, distance: 246.8
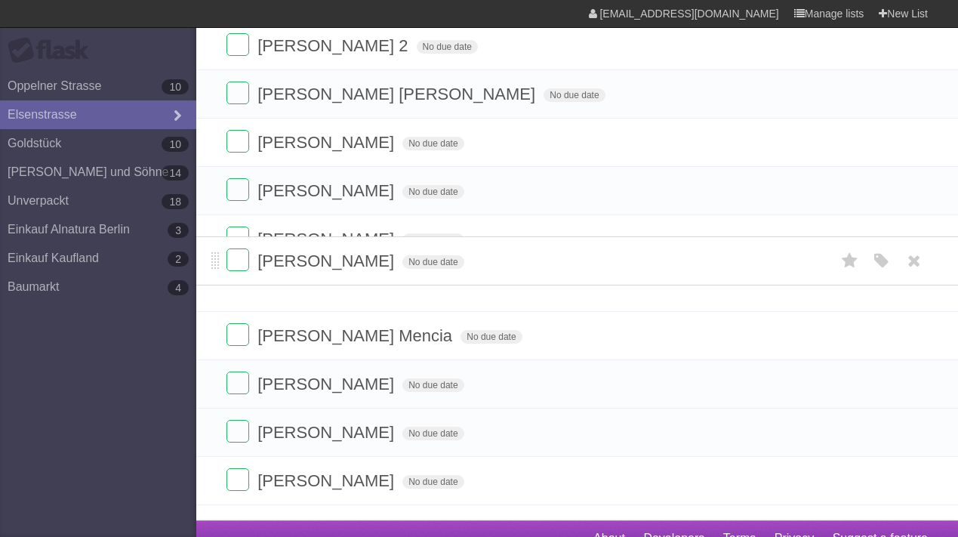
scroll to position [416, 0]
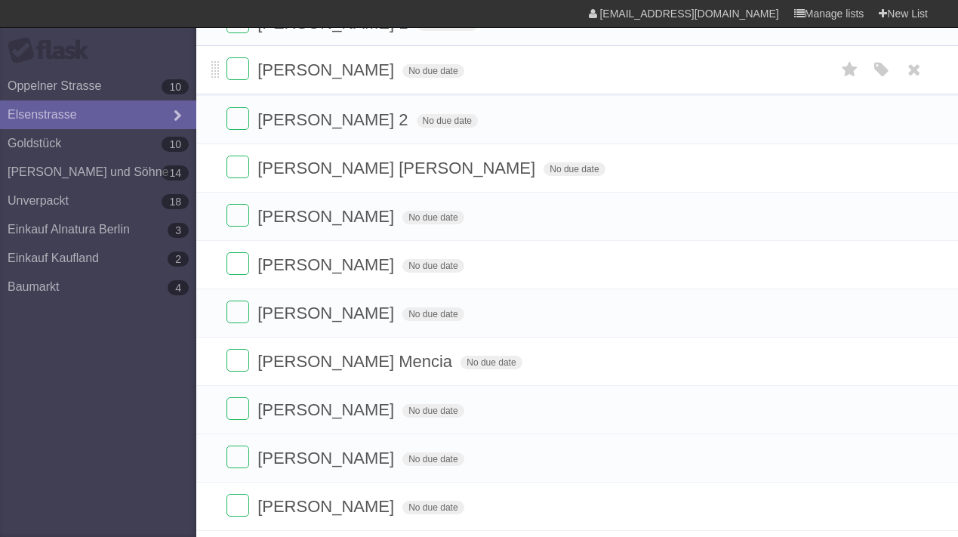
drag, startPoint x: 213, startPoint y: 383, endPoint x: 226, endPoint y: 67, distance: 316.5
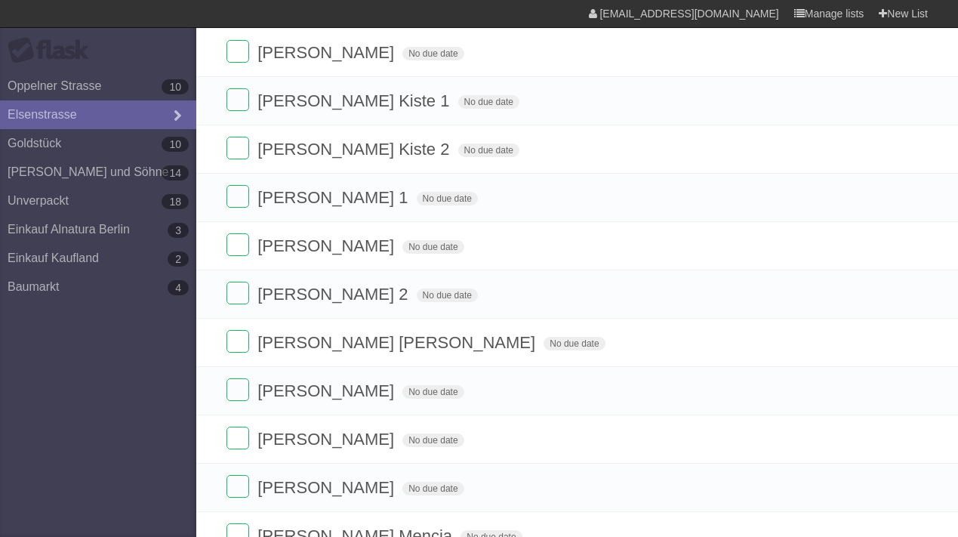
scroll to position [218, 0]
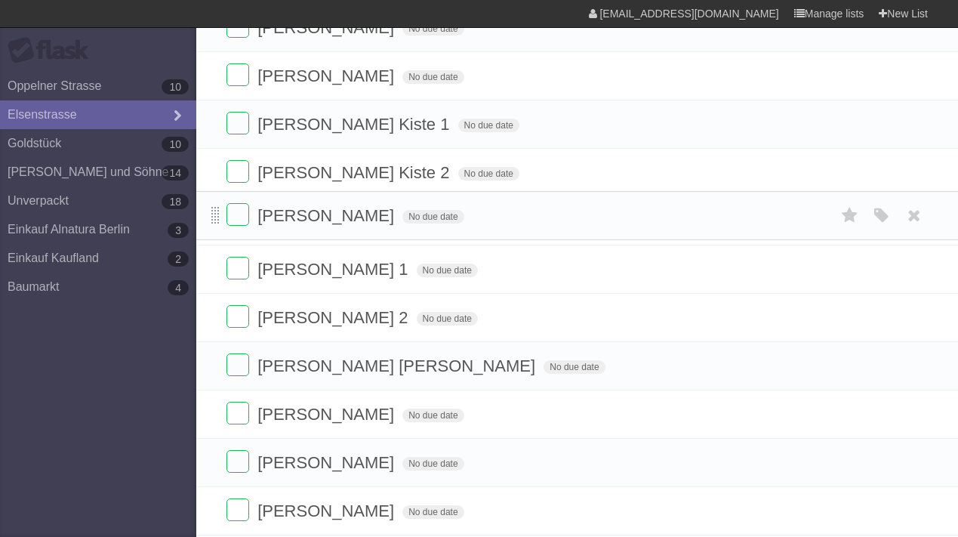
drag, startPoint x: 214, startPoint y: 272, endPoint x: 217, endPoint y: 216, distance: 56.7
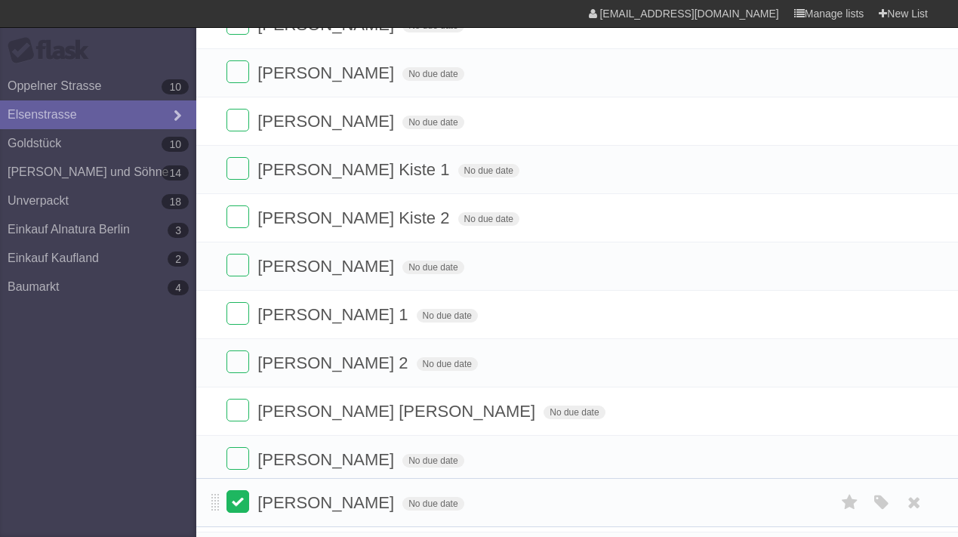
scroll to position [171, 0]
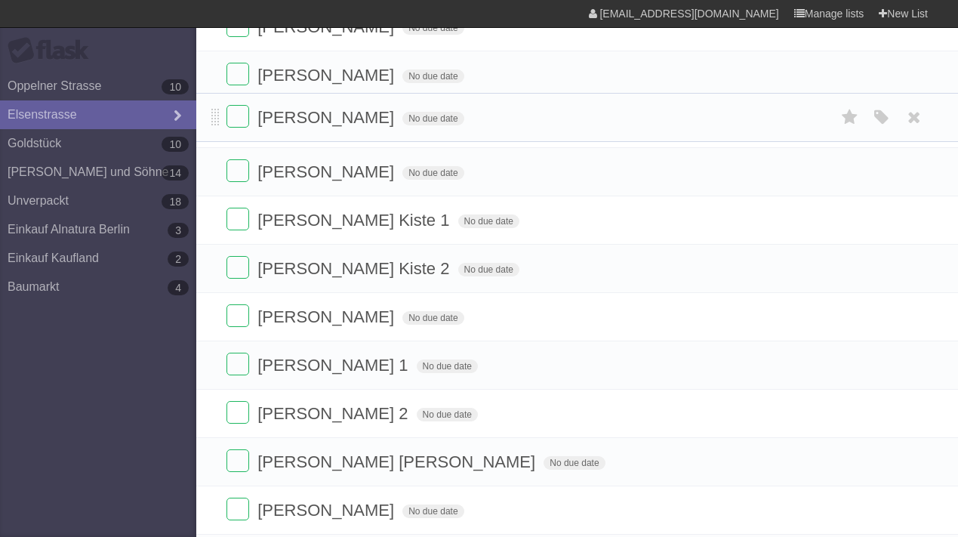
drag, startPoint x: 215, startPoint y: 414, endPoint x: 222, endPoint y: 119, distance: 295.2
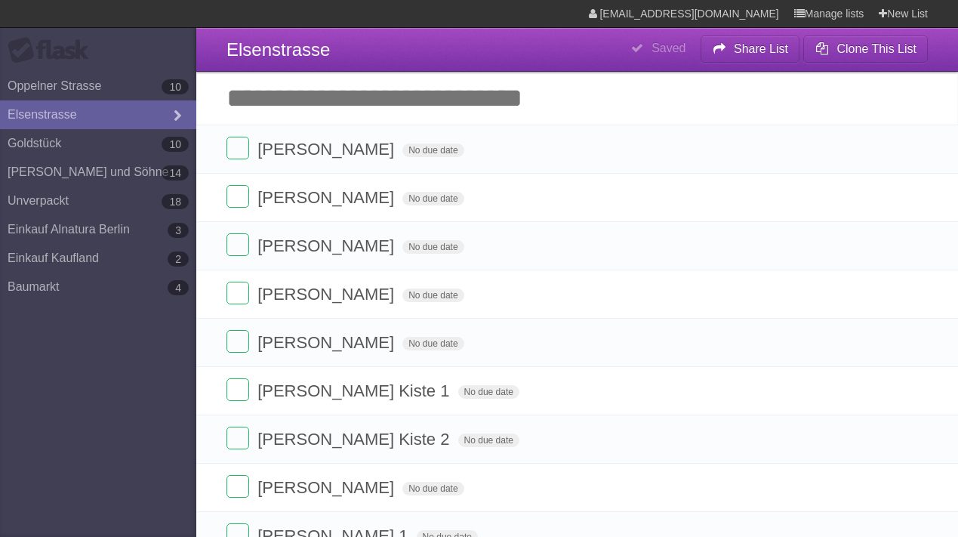
scroll to position [0, 0]
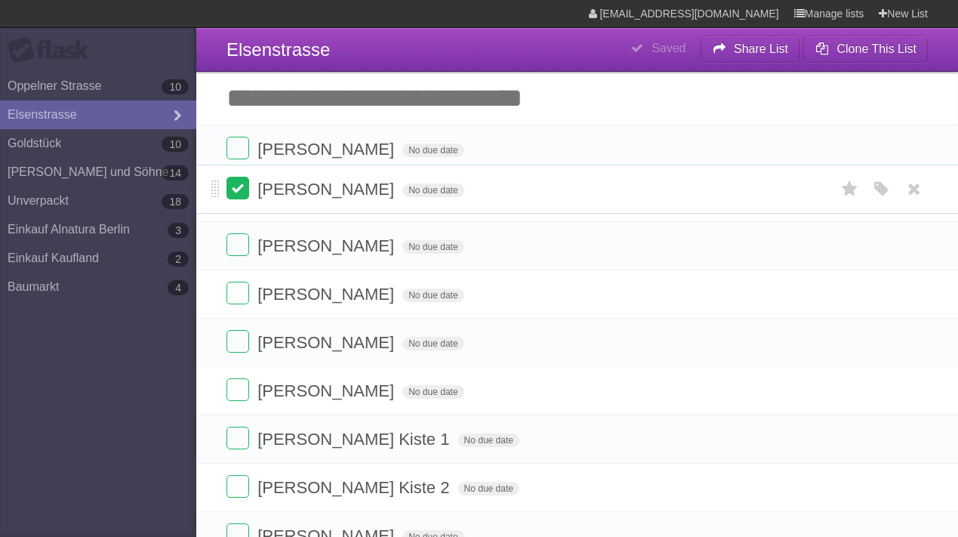
drag, startPoint x: 213, startPoint y: 454, endPoint x: 242, endPoint y: 183, distance: 273.2
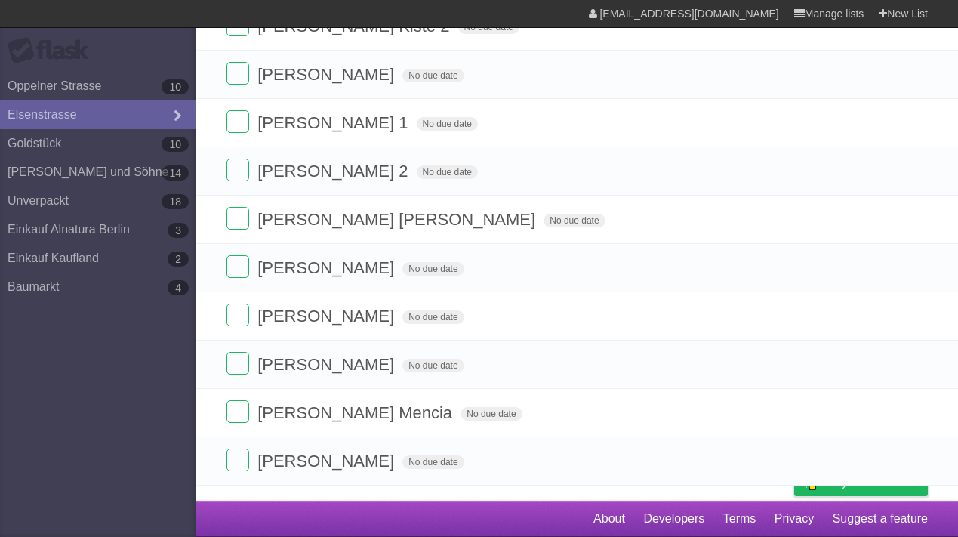
scroll to position [464, 0]
